Goal: Task Accomplishment & Management: Use online tool/utility

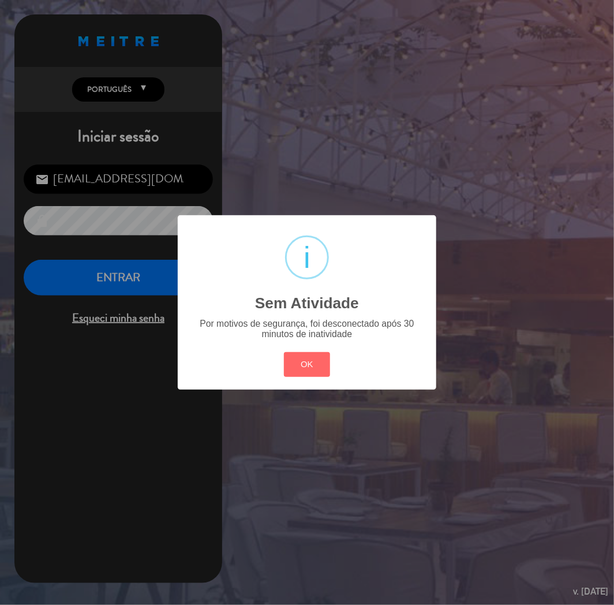
click at [309, 355] on button "OK" at bounding box center [307, 364] width 47 height 25
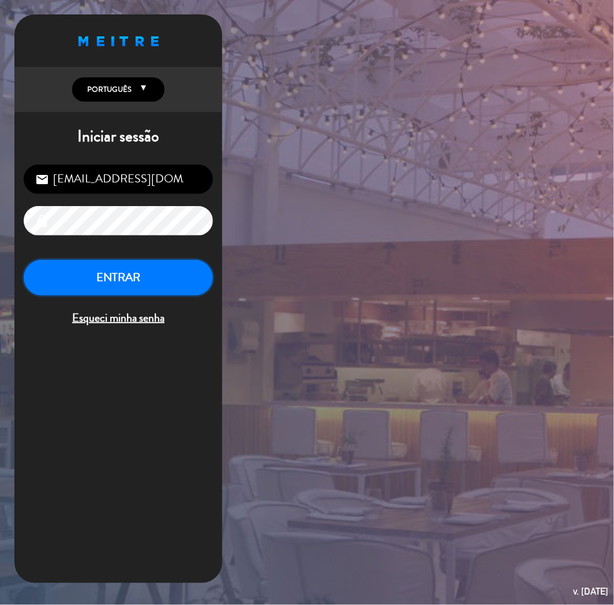
click at [108, 290] on button "ENTRAR" at bounding box center [118, 278] width 189 height 36
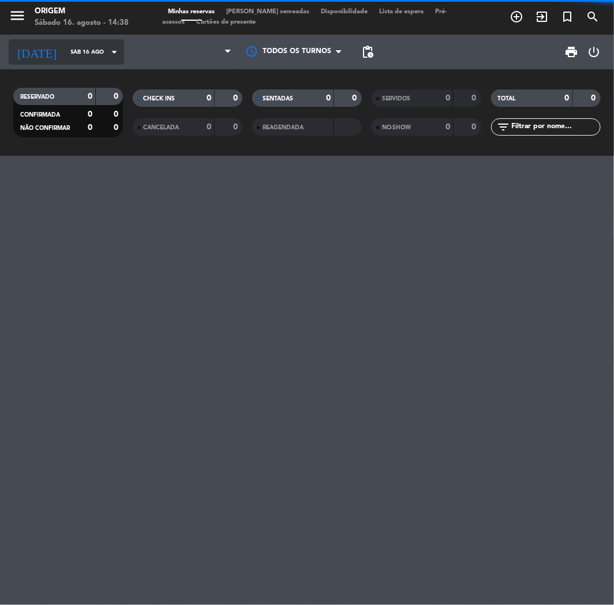
click at [67, 58] on input "Sáb 16 ago" at bounding box center [104, 52] width 78 height 18
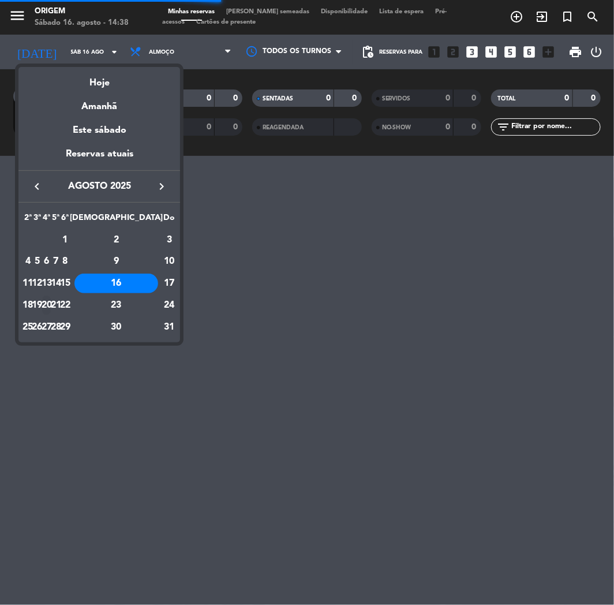
click at [51, 301] on div "20" at bounding box center [46, 305] width 9 height 20
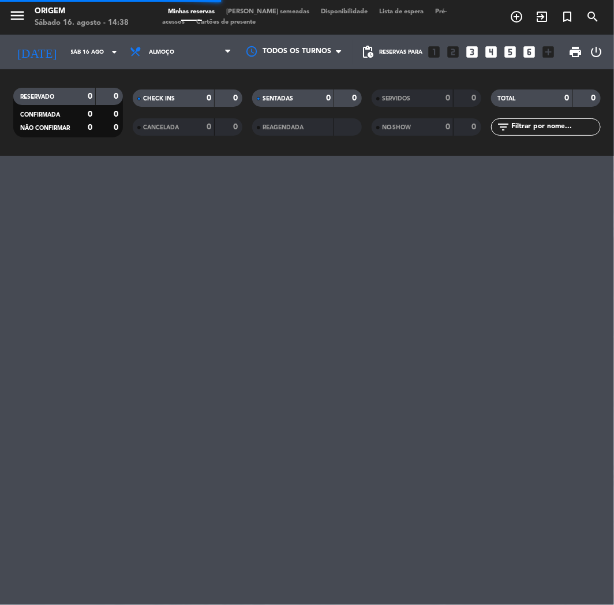
type input "Qua 20 ago"
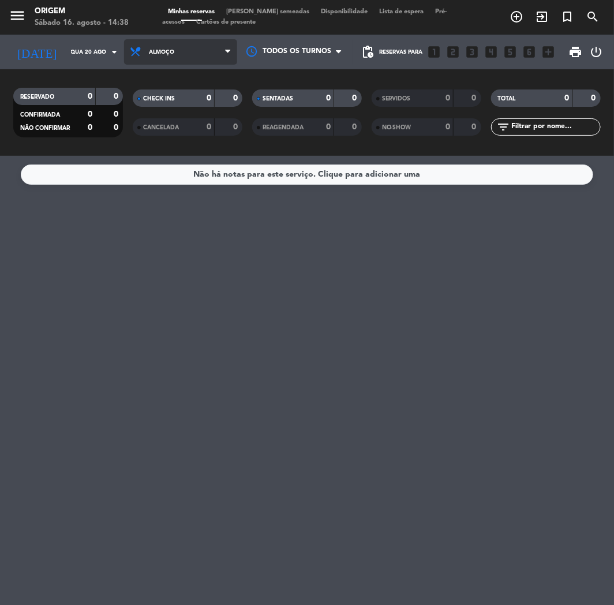
click at [206, 49] on span "Almoço" at bounding box center [180, 51] width 113 height 25
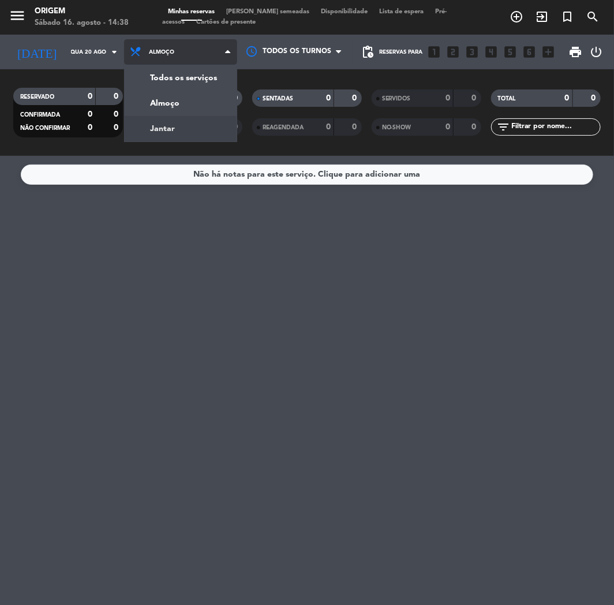
click at [179, 124] on div "menu Origem Sábado 16. agosto - 14:38 Minhas reservas Mesas semeadas Disponibil…" at bounding box center [307, 78] width 614 height 156
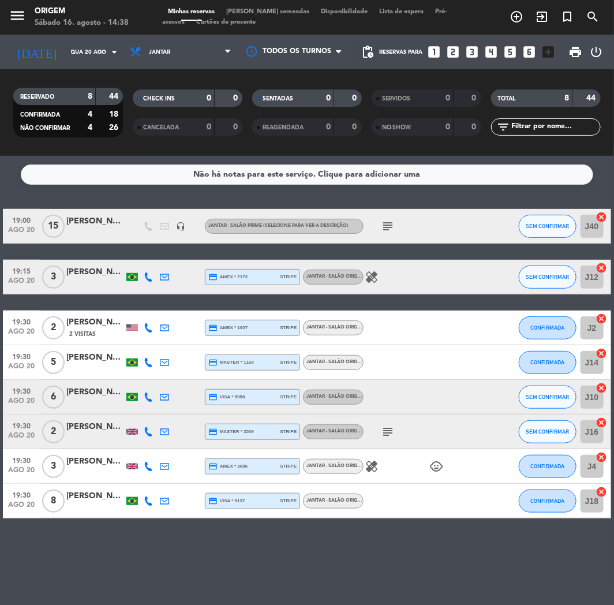
click at [267, 12] on span "[PERSON_NAME] semeadas" at bounding box center [267, 12] width 95 height 6
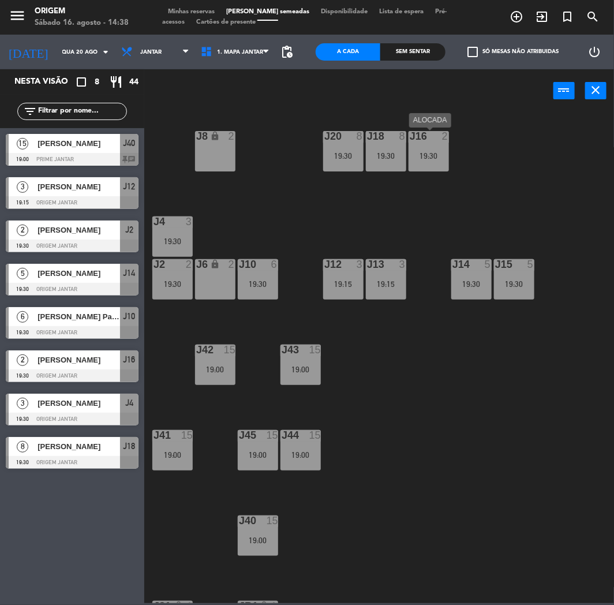
click at [429, 162] on div "J16 2 19:30" at bounding box center [429, 151] width 40 height 40
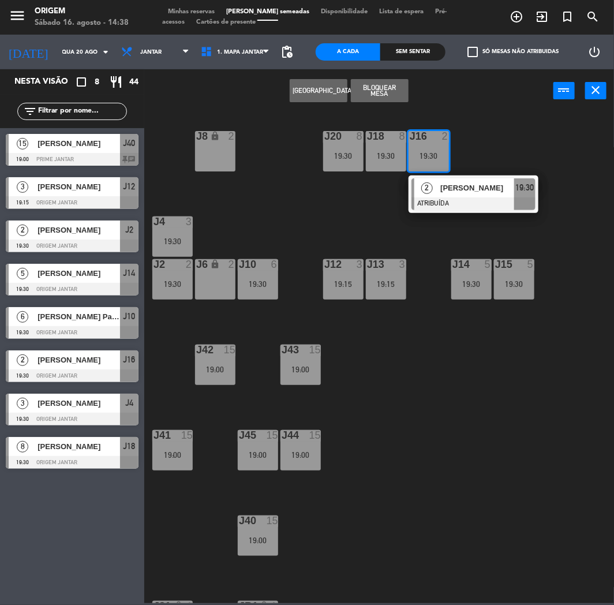
click at [373, 82] on button "Bloquear Mesa" at bounding box center [380, 90] width 58 height 23
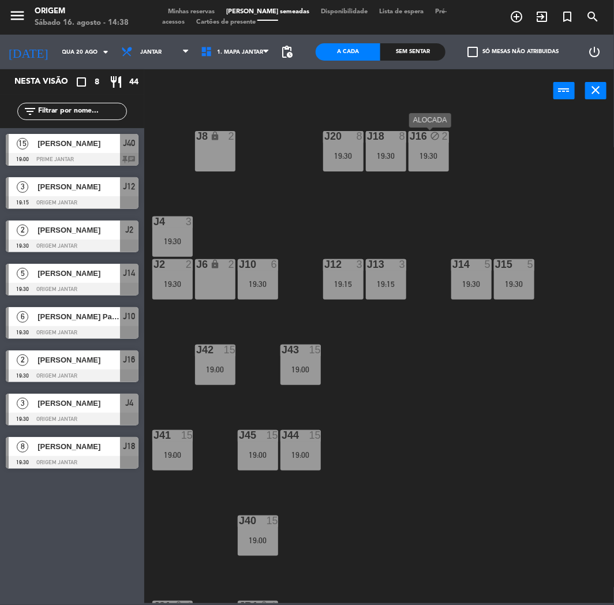
click at [425, 147] on div "J16 block 2 19:30" at bounding box center [429, 151] width 40 height 40
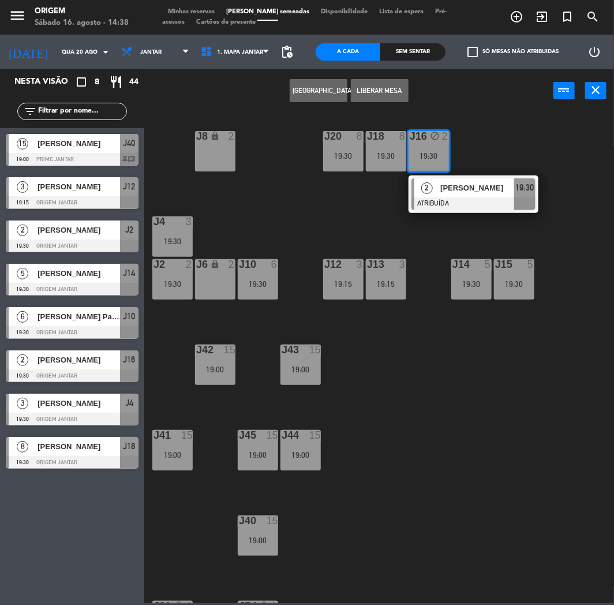
drag, startPoint x: 216, startPoint y: 152, endPoint x: 225, endPoint y: 140, distance: 14.8
click at [216, 151] on div "J8 lock 2" at bounding box center [215, 151] width 40 height 40
click at [325, 83] on button "MOVER" at bounding box center [319, 90] width 58 height 23
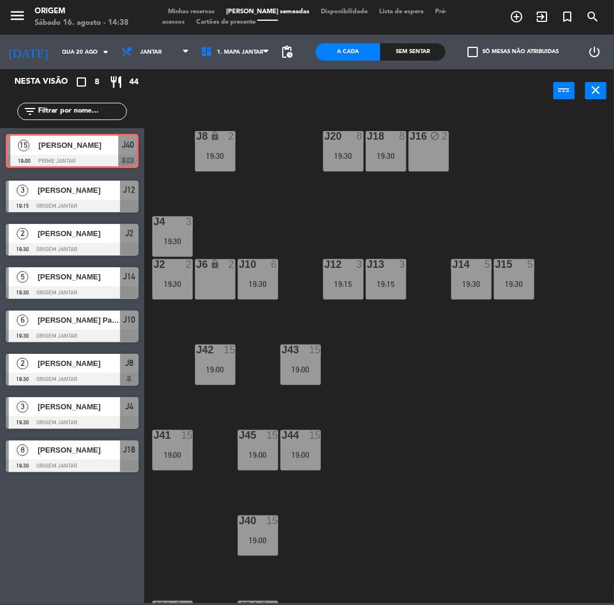
click at [19, 144] on div "15 [PERSON_NAME] 19:00 Prime Jantar J40 chat 15 [PERSON_NAME] 19:00 Prime Janta…" at bounding box center [72, 151] width 144 height 47
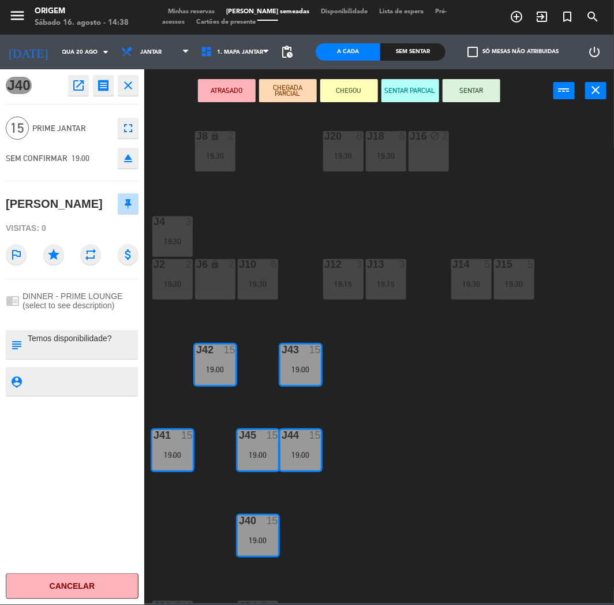
click at [205, 9] on span "Minhas reservas" at bounding box center [191, 12] width 58 height 6
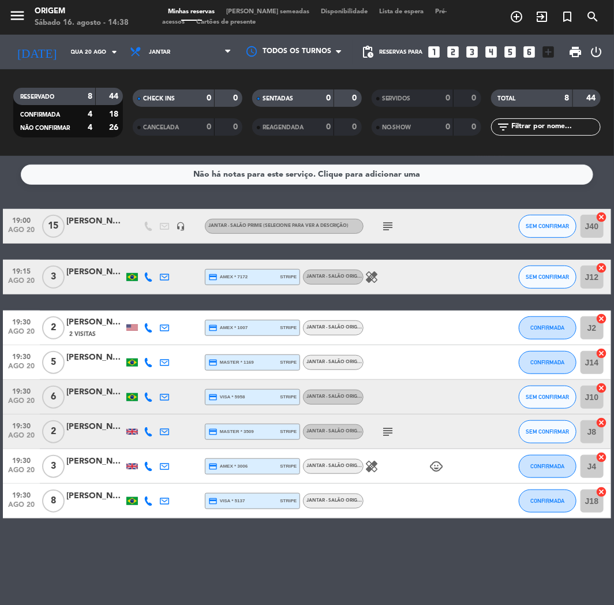
click at [16, 228] on span "ago 20" at bounding box center [21, 232] width 29 height 13
click at [16, 260] on div "19:15 [DATE]" at bounding box center [21, 277] width 37 height 34
click at [20, 320] on span "19:30" at bounding box center [21, 321] width 29 height 13
click at [17, 366] on span "ago 20" at bounding box center [21, 368] width 29 height 13
click at [16, 397] on span "ago 20" at bounding box center [21, 403] width 29 height 13
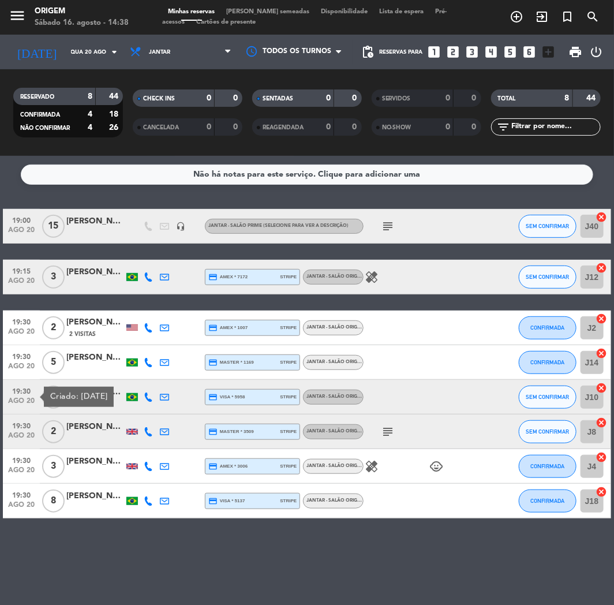
click at [16, 434] on span "ago 20" at bounding box center [21, 438] width 29 height 13
click at [18, 466] on span "ago 20" at bounding box center [21, 472] width 29 height 13
click at [16, 506] on span "ago 20" at bounding box center [21, 507] width 29 height 13
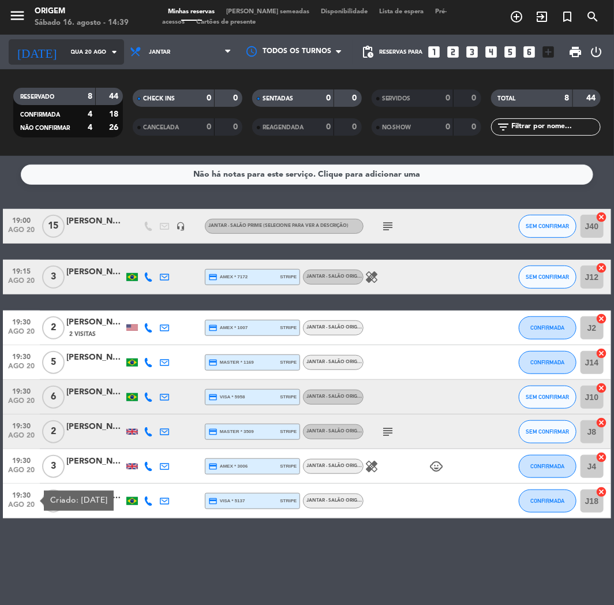
click at [84, 56] on input "Qua 20 ago" at bounding box center [104, 52] width 78 height 18
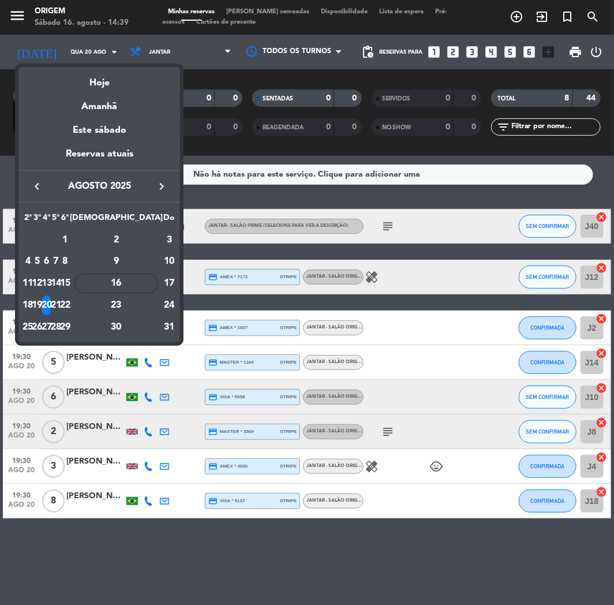
click at [208, 140] on div at bounding box center [307, 302] width 614 height 605
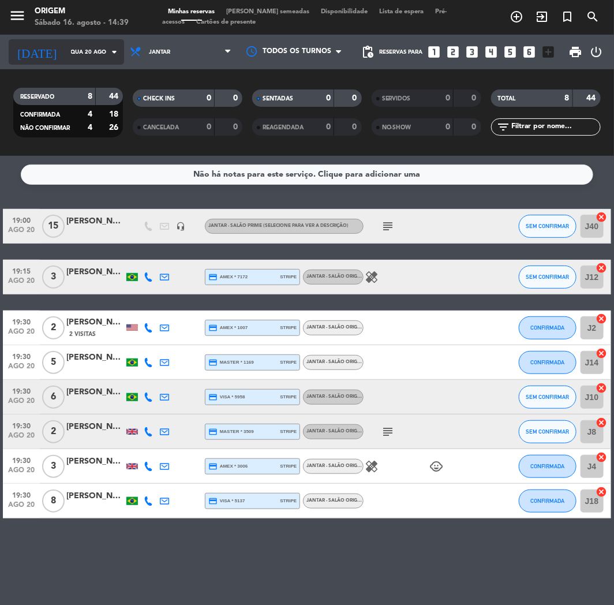
click at [66, 48] on input "Qua 20 ago" at bounding box center [104, 52] width 78 height 18
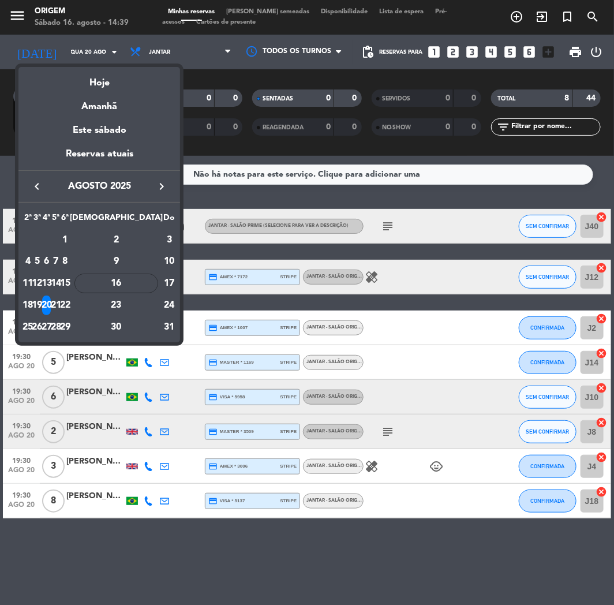
click at [61, 300] on div "21" at bounding box center [56, 305] width 9 height 20
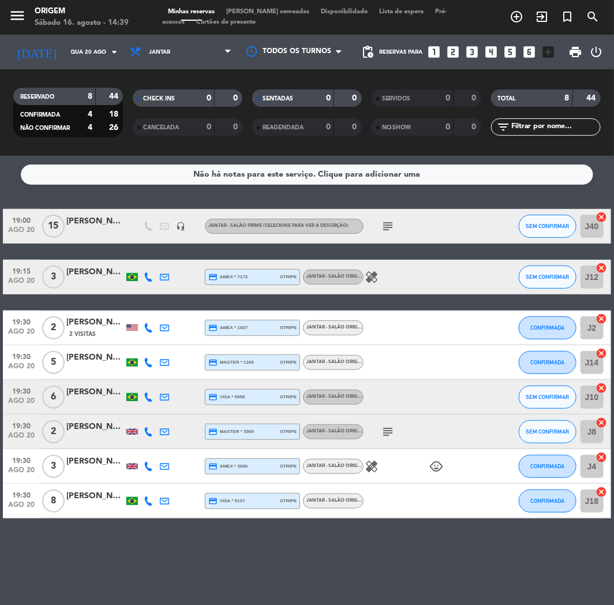
type input "Qui 21 ago"
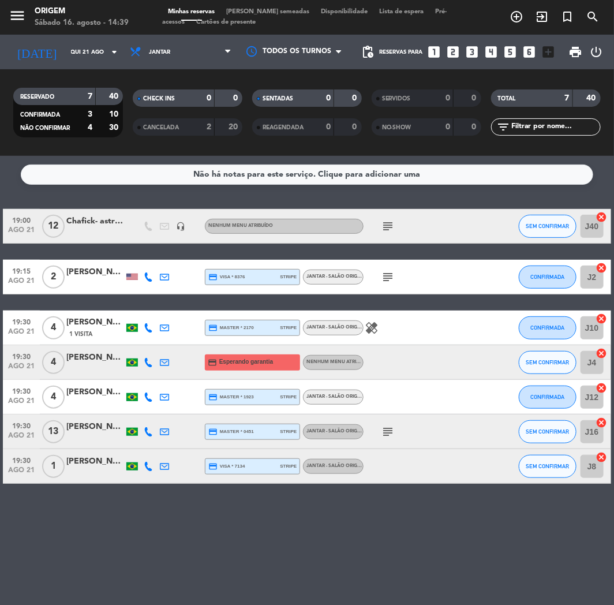
click at [242, 13] on span "[PERSON_NAME] semeadas" at bounding box center [267, 12] width 95 height 6
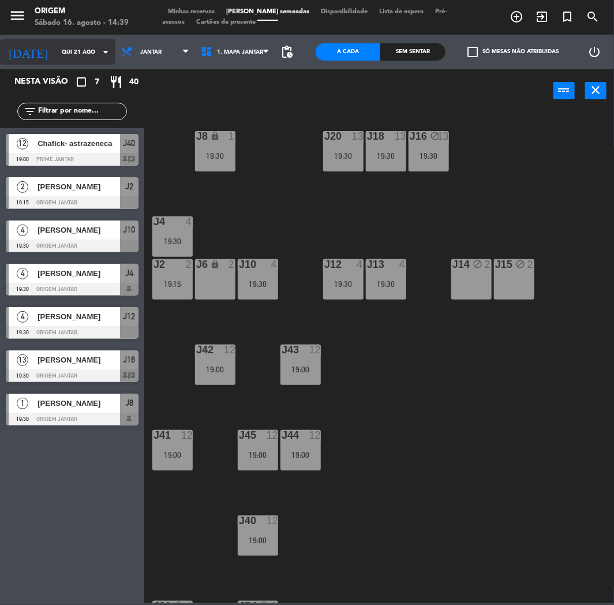
click at [57, 50] on input "Qui 21 ago" at bounding box center [96, 52] width 78 height 18
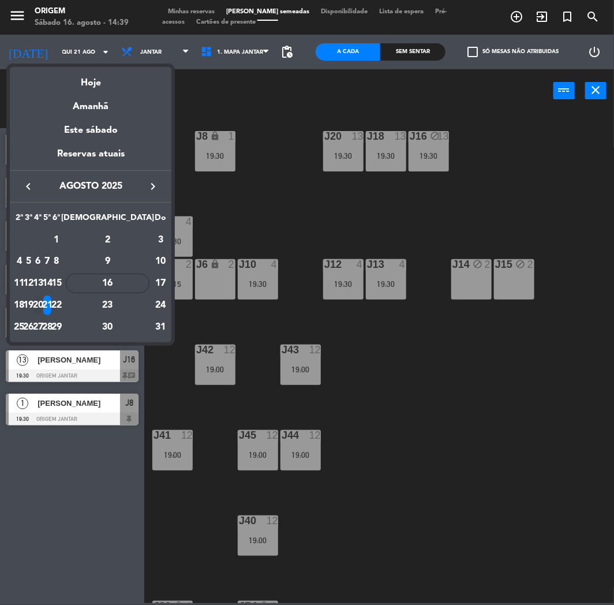
click at [42, 301] on div "20" at bounding box center [37, 305] width 9 height 20
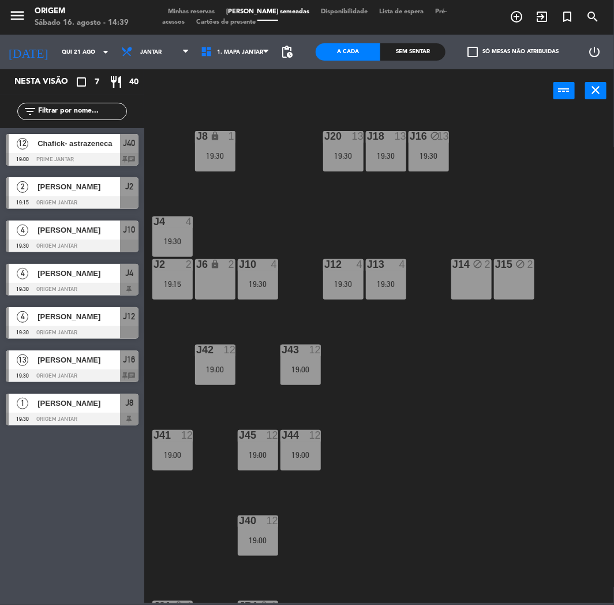
type input "Qua 20 ago"
